Goal: Transaction & Acquisition: Obtain resource

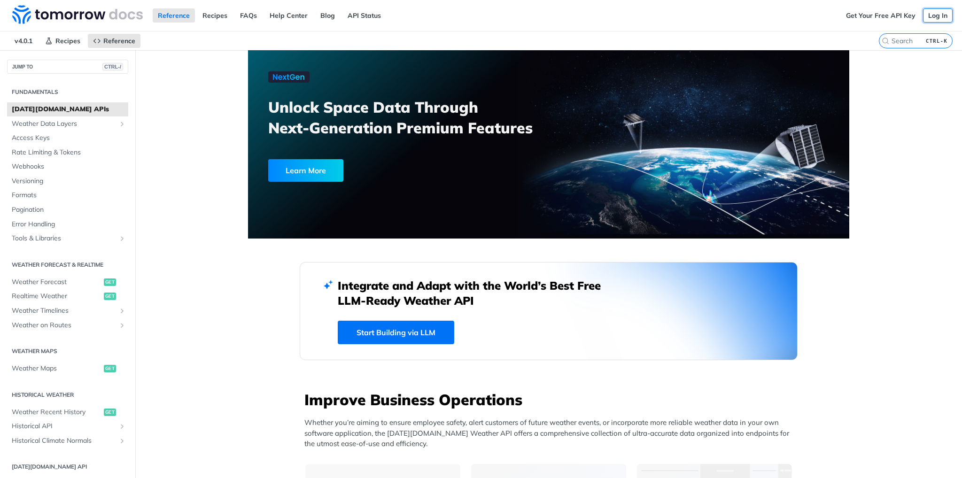
click at [924, 15] on link "Log In" at bounding box center [938, 15] width 30 height 14
click at [924, 8] on link "Log In" at bounding box center [938, 15] width 30 height 14
click at [848, 14] on link "Get Your Free API Key" at bounding box center [881, 15] width 80 height 14
